Goal: Navigation & Orientation: Go to known website

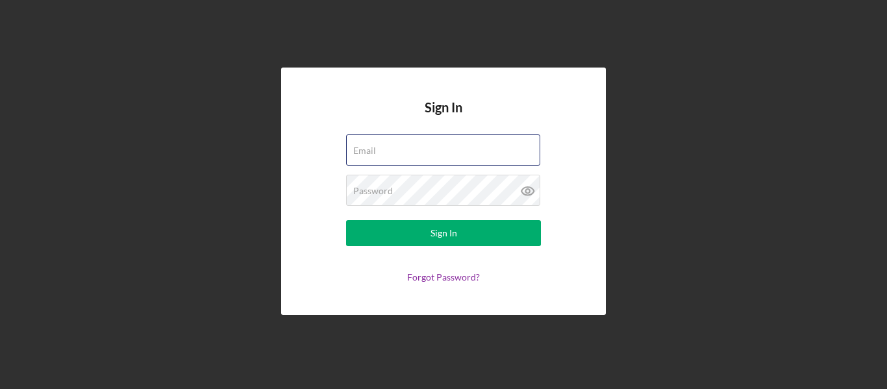
type input "[EMAIL_ADDRESS][DOMAIN_NAME]"
click at [224, 164] on div "Sign In Email [EMAIL_ADDRESS][DOMAIN_NAME] Password Sign In Forgot Password?" at bounding box center [443, 191] width 874 height 383
